Goal: Task Accomplishment & Management: Use online tool/utility

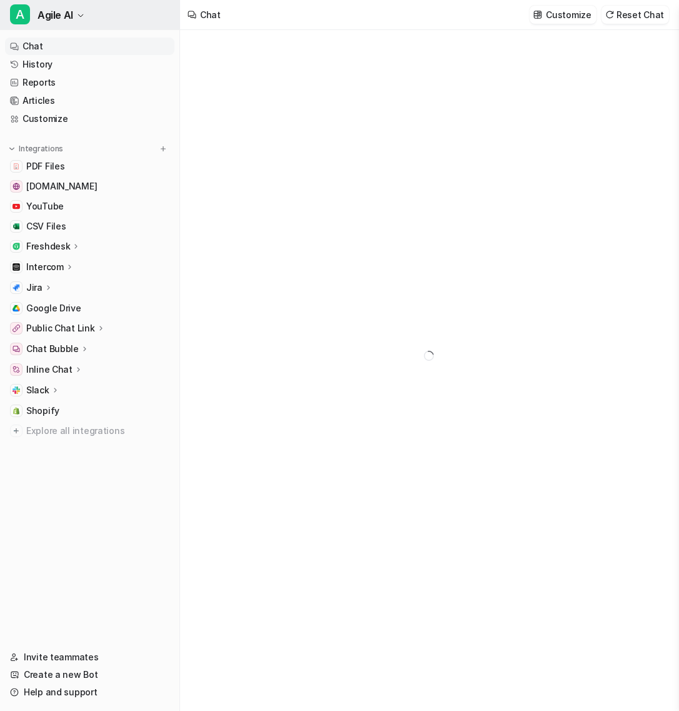
type textarea "**********"
click at [81, 8] on button "A Agile AI" at bounding box center [89, 15] width 179 height 30
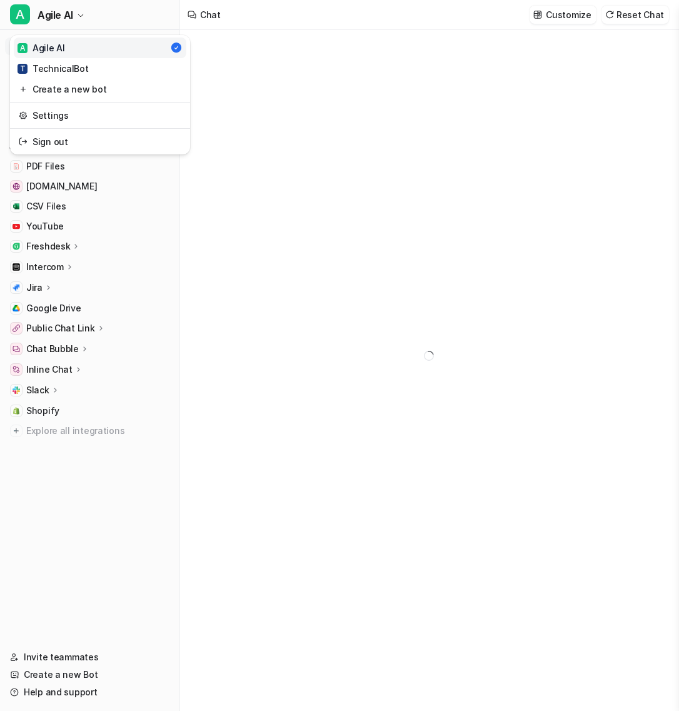
click at [266, 37] on div "A Agile AI A Agile AI T TechnicalBot Create a new bot Settings Sign out Chat Hi…" at bounding box center [339, 355] width 679 height 711
click at [75, 64] on link "History" at bounding box center [89, 65] width 169 height 18
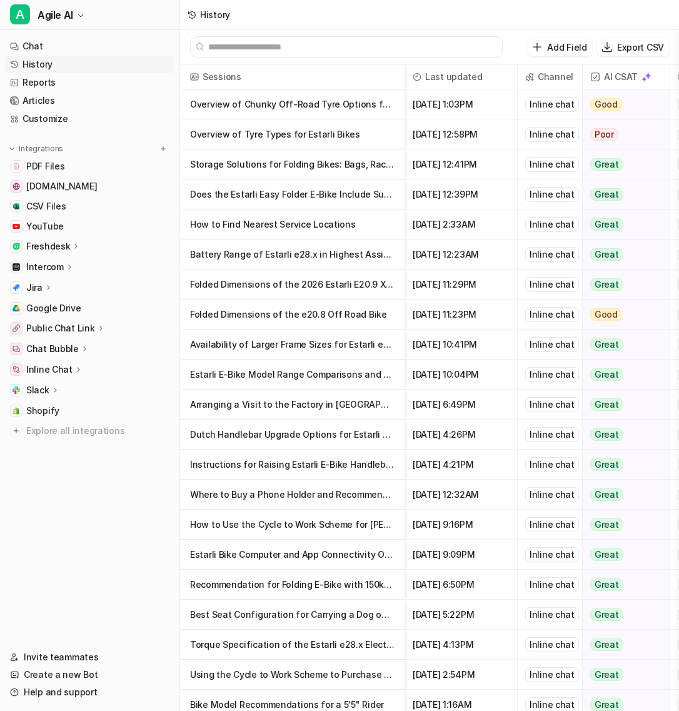
scroll to position [366, 0]
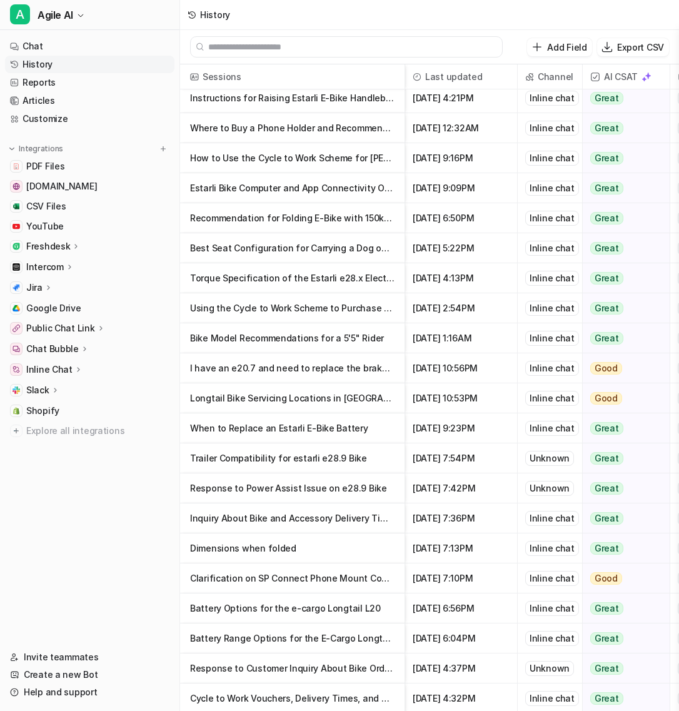
click at [323, 388] on p "Longtail Bike Servicing Locations in East London" at bounding box center [292, 398] width 204 height 30
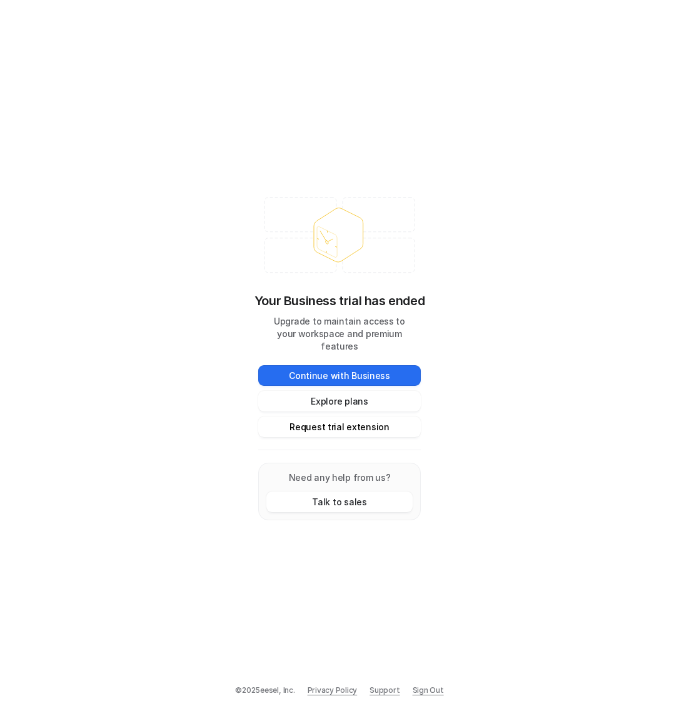
click at [360, 419] on button "Request trial extension" at bounding box center [339, 426] width 163 height 21
click at [426, 695] on link "Sign Out" at bounding box center [428, 689] width 31 height 11
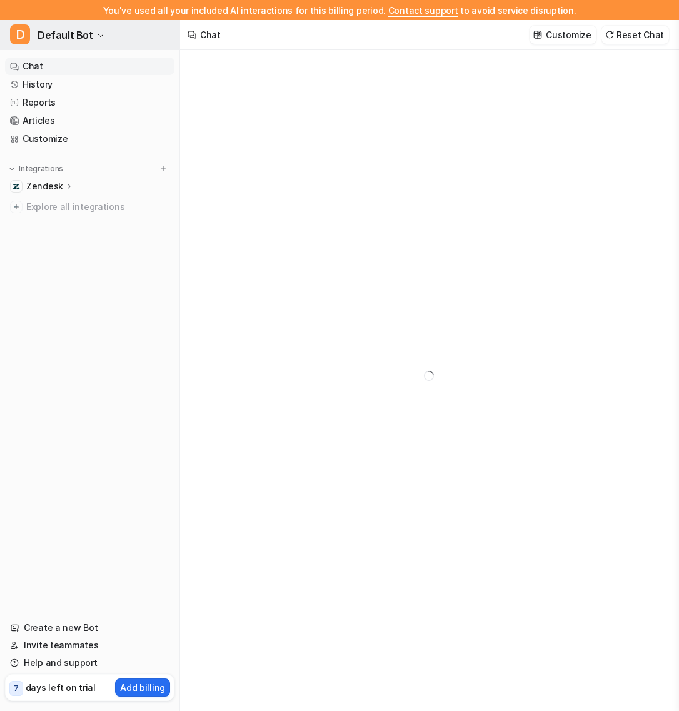
type textarea "**********"
click at [50, 182] on p "Zendesk" at bounding box center [44, 186] width 37 height 13
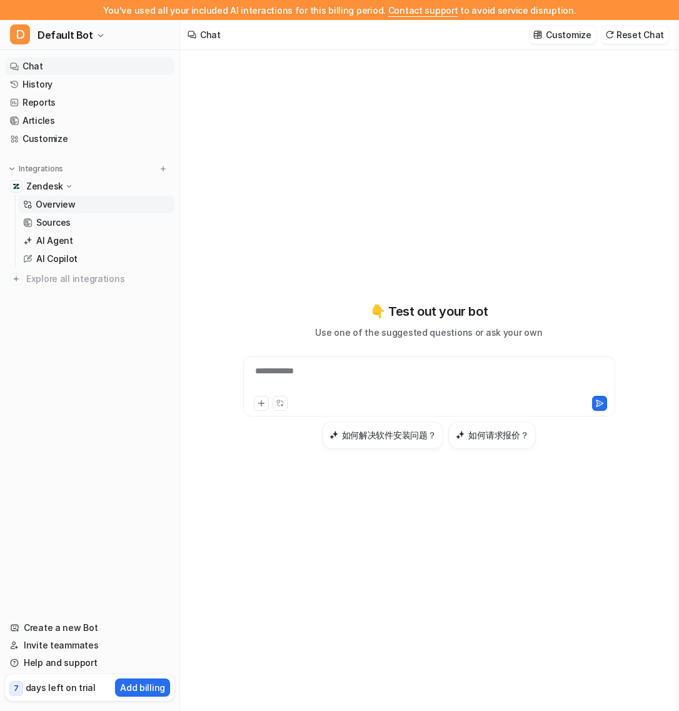
click at [86, 203] on link "Overview" at bounding box center [96, 205] width 156 height 18
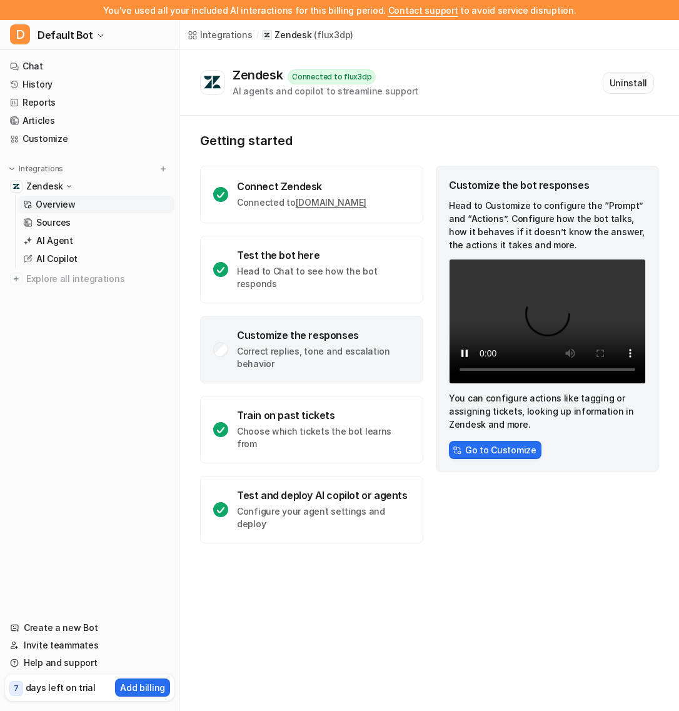
click at [638, 78] on button "Uninstall" at bounding box center [628, 83] width 51 height 22
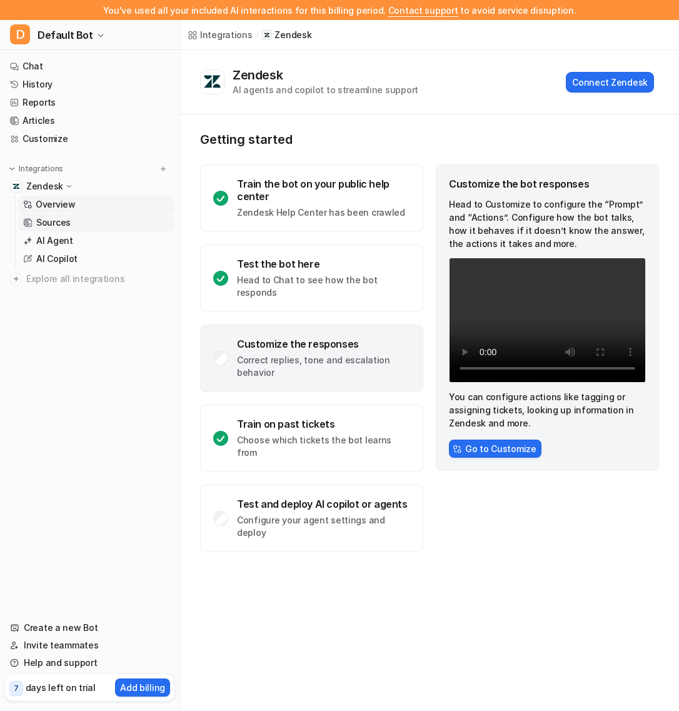
click at [43, 227] on p "Sources" at bounding box center [53, 222] width 34 height 13
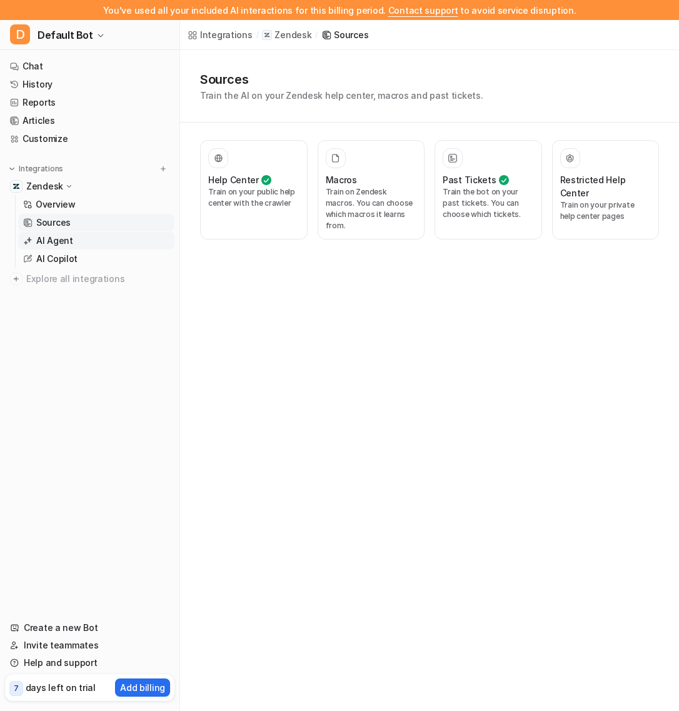
click at [56, 240] on p "AI Agent" at bounding box center [54, 240] width 37 height 13
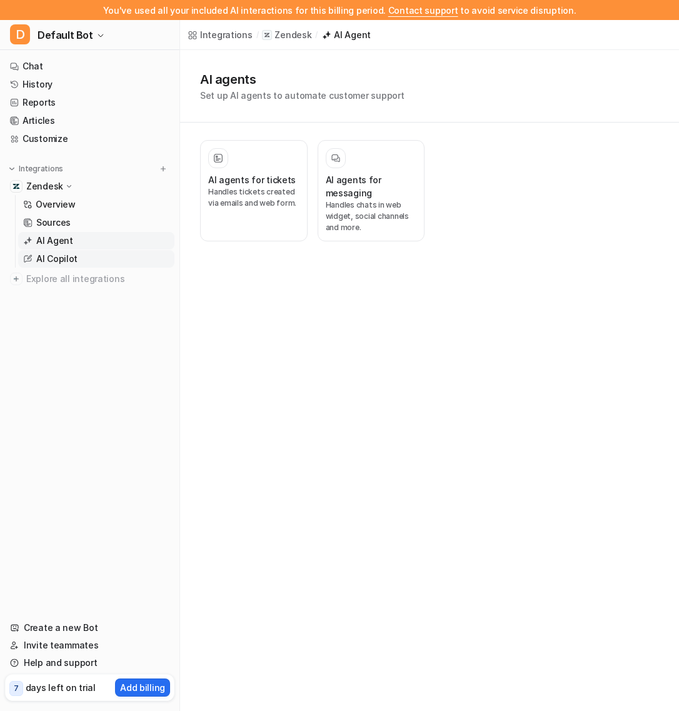
click at [55, 251] on link "AI Copilot" at bounding box center [96, 259] width 156 height 18
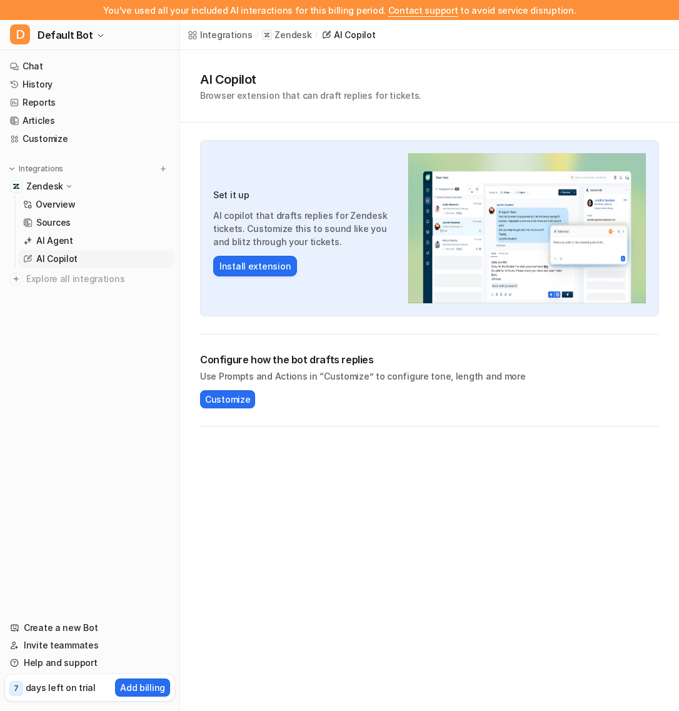
click at [512, 79] on div "AI Copilot Browser extension that can draft replies for tickets." at bounding box center [429, 86] width 459 height 32
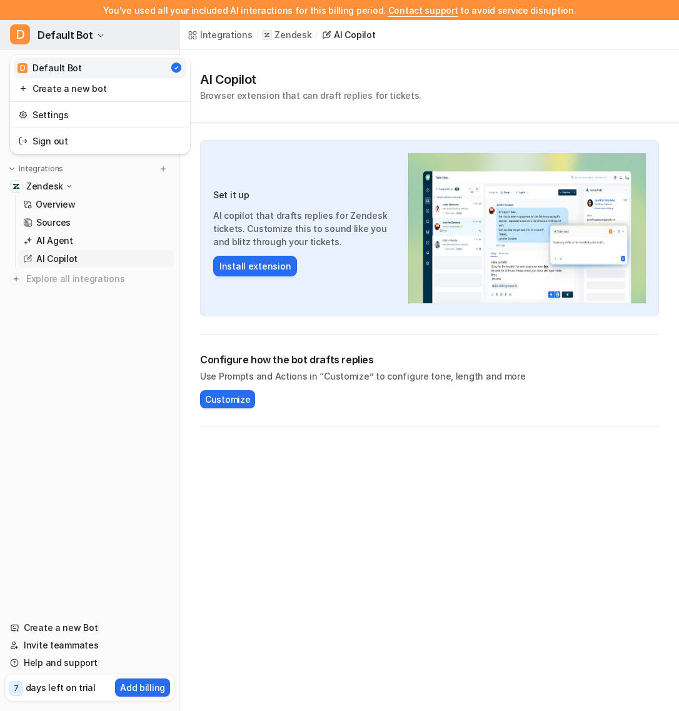
click at [113, 31] on button "D Default Bot" at bounding box center [89, 35] width 179 height 30
click at [80, 143] on link "Sign out" at bounding box center [100, 141] width 173 height 21
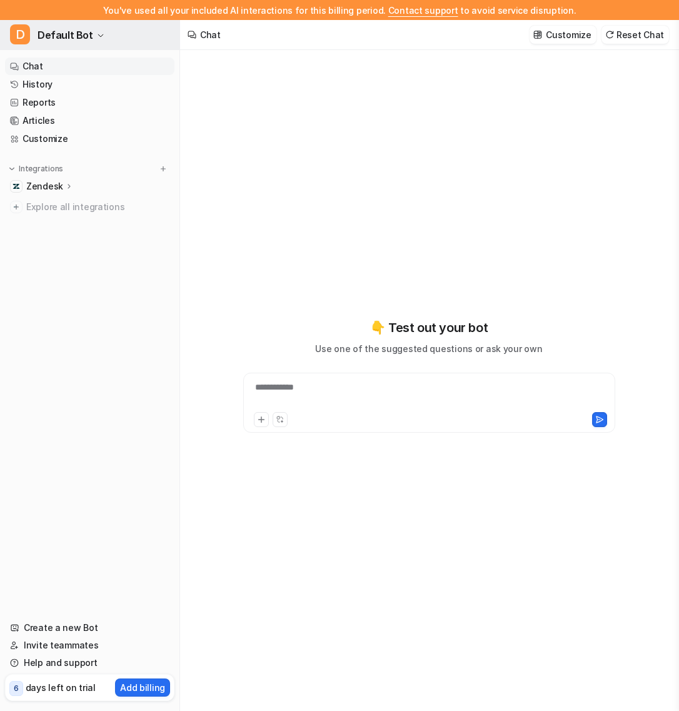
type textarea "**********"
click at [76, 40] on span "Default Bot" at bounding box center [66, 35] width 56 height 18
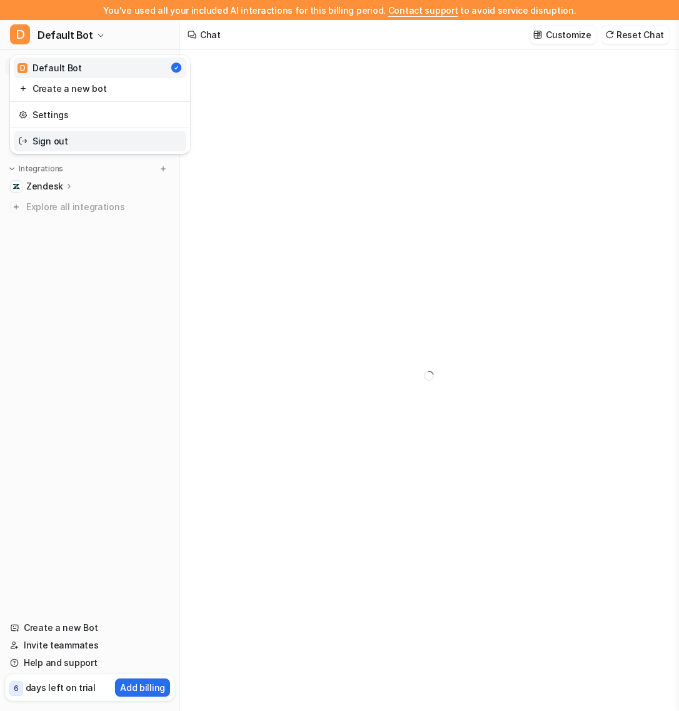
click at [71, 143] on link "Sign out" at bounding box center [100, 141] width 173 height 21
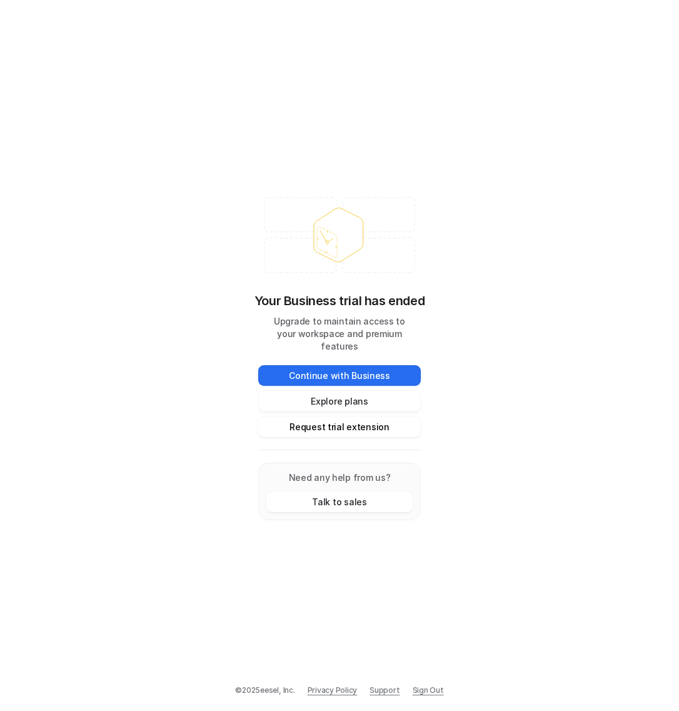
click at [336, 417] on button "Request trial extension" at bounding box center [339, 426] width 163 height 21
click at [426, 696] on div "© 2025 eesel, Inc. Privacy Policy Support Sign Out" at bounding box center [339, 697] width 679 height 26
click at [426, 689] on link "Sign Out" at bounding box center [428, 689] width 31 height 11
